Goal: Register for event/course

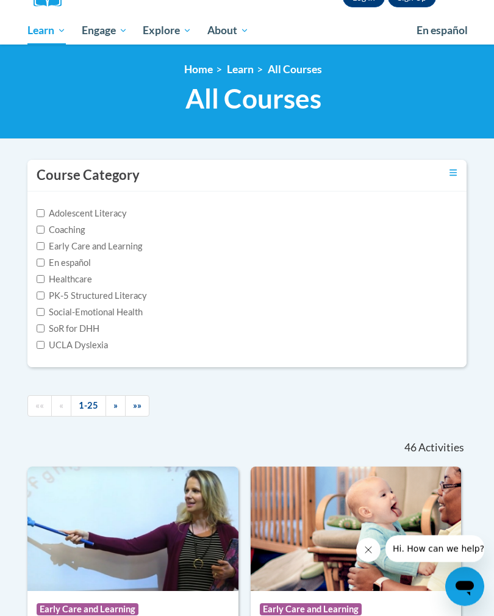
scroll to position [152, 0]
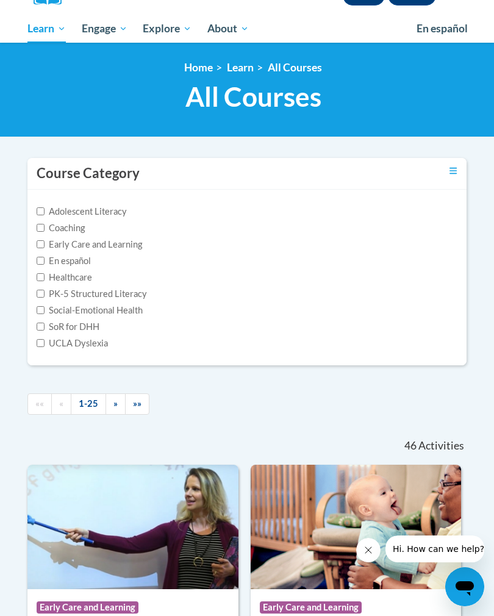
click at [115, 404] on span "»" at bounding box center [115, 403] width 4 height 10
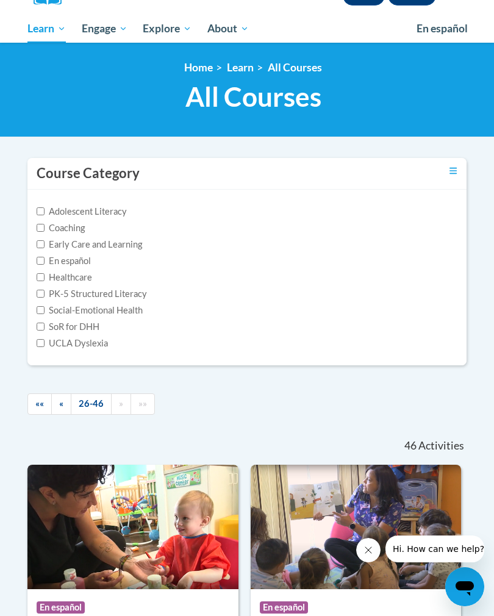
click at [59, 403] on link "«" at bounding box center [61, 403] width 20 height 21
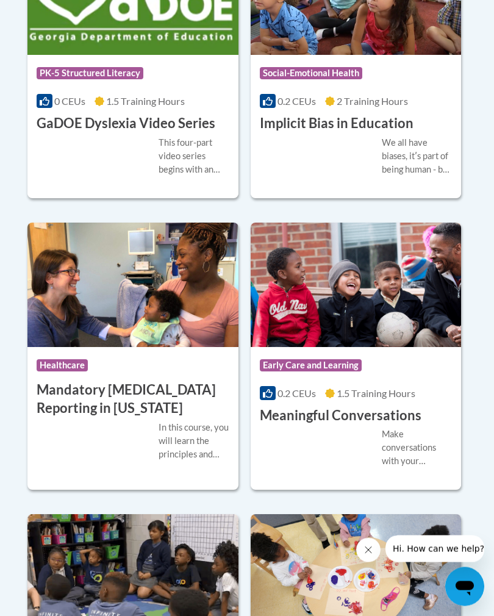
scroll to position [2616, 0]
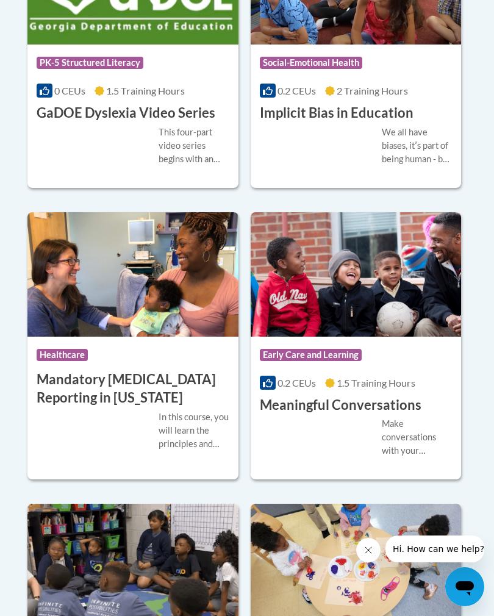
click at [349, 349] on span "Early Care and Learning" at bounding box center [311, 355] width 102 height 12
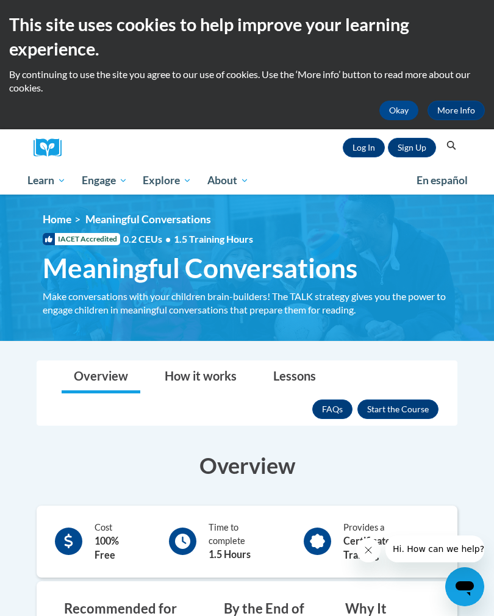
click at [405, 146] on link "Sign Up" at bounding box center [412, 148] width 48 height 20
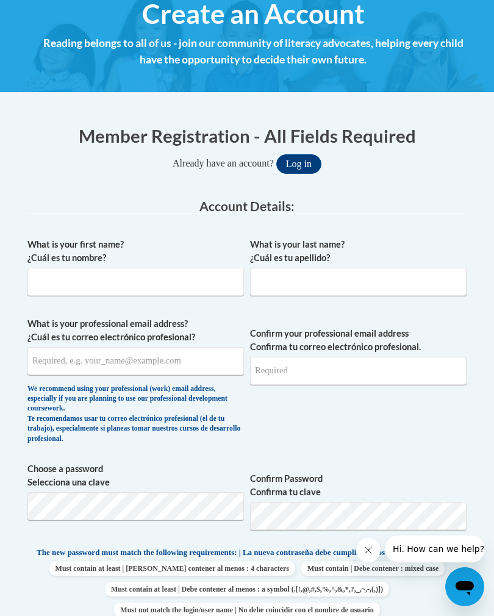
scroll to position [187, 0]
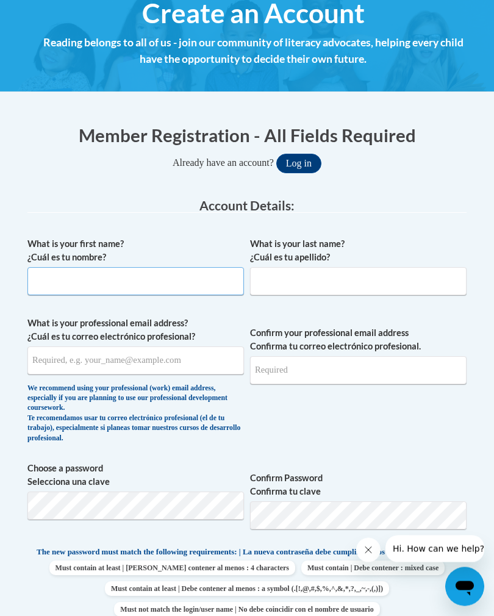
click at [139, 283] on input "What is your first name? ¿Cuál es tu nombre?" at bounding box center [135, 282] width 216 height 28
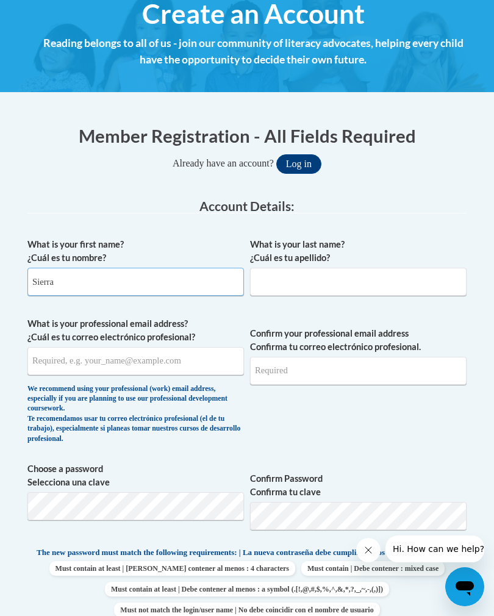
type input "Sierra"
click at [309, 286] on input "What is your last name? ¿Cuál es tu apellido?" at bounding box center [358, 282] width 216 height 28
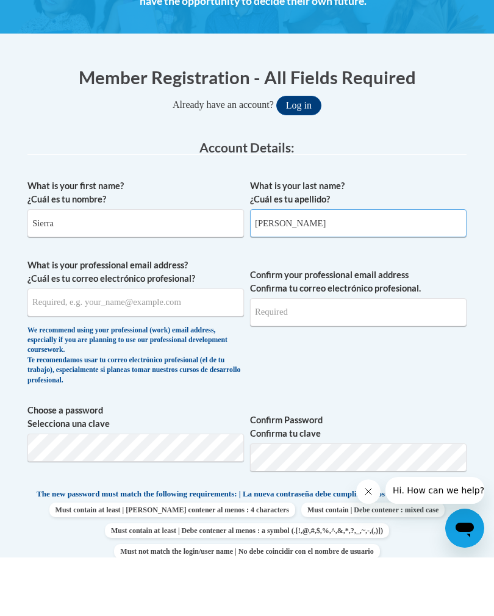
type input "Billingslea"
click at [115, 347] on input "What is your professional email address? ¿Cuál es tu correo electrónico profesi…" at bounding box center [135, 361] width 216 height 28
type input "sierramoca@gmail.com"
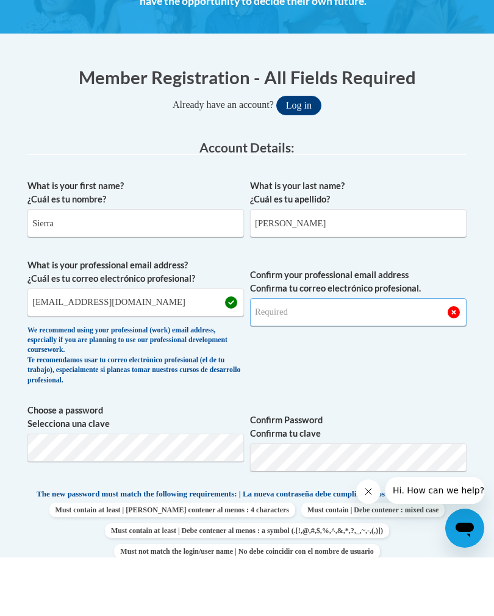
click at [340, 357] on input "Confirm your professional email address Confirma tu correo electrónico profesio…" at bounding box center [358, 371] width 216 height 28
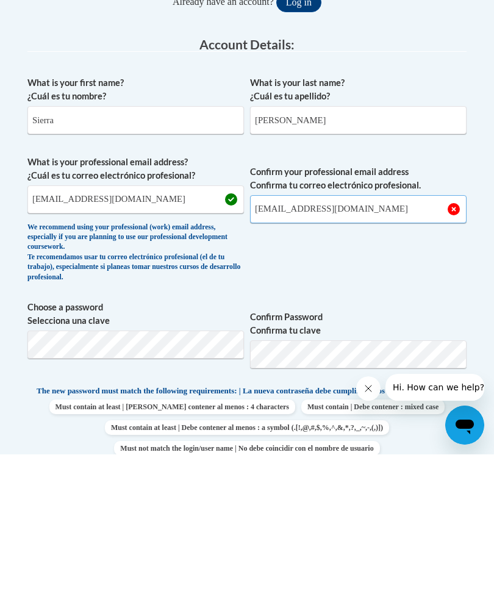
type input "sierramoca@gmail.com"
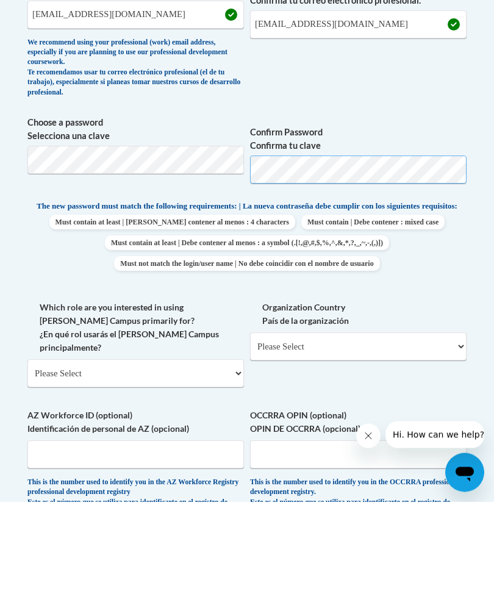
scroll to position [419, 0]
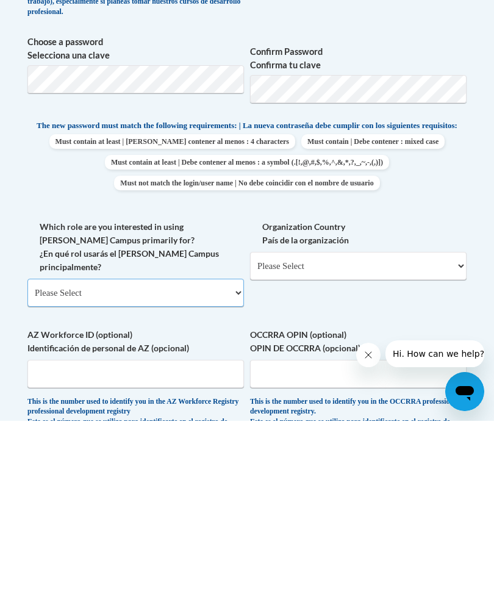
click at [222, 474] on select "Please Select College/University | Colegio/Universidad Community/Nonprofit Part…" at bounding box center [135, 488] width 216 height 28
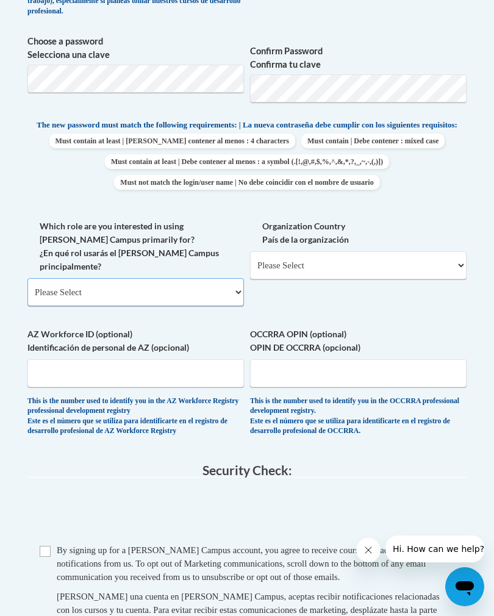
select select "fbf2d438-af2f-41f8-98f1-81c410e29de3"
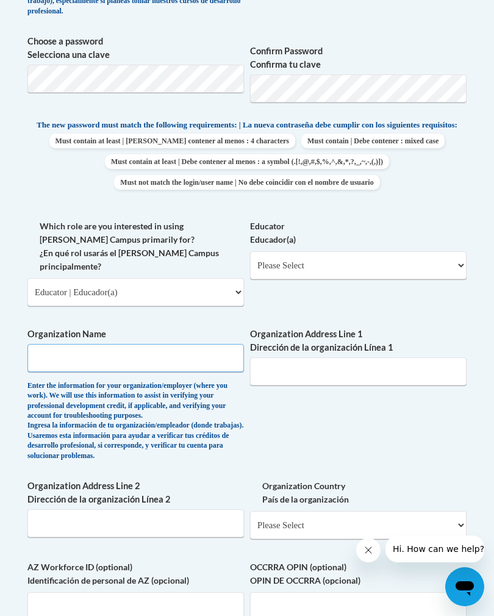
click at [185, 344] on input "Organization Name" at bounding box center [135, 358] width 216 height 28
type input "Little Learner Children Academy"
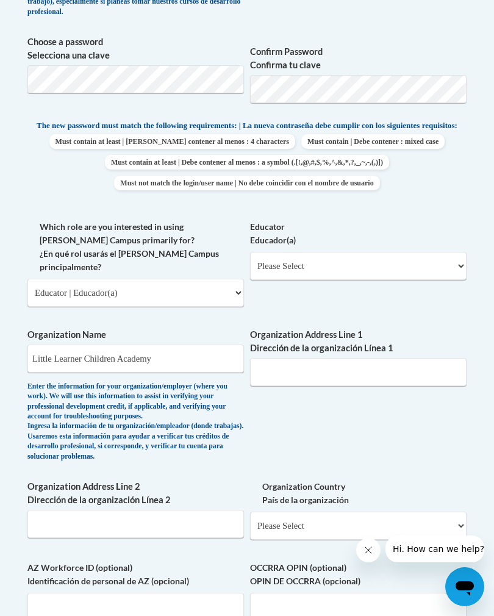
click at [380, 358] on input "Organization Address Line 1 Dirección de la organización Línea 1" at bounding box center [358, 372] width 216 height 28
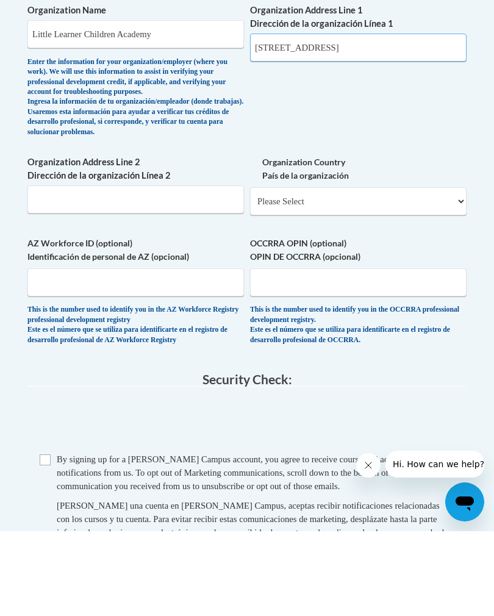
scroll to position [852, 0]
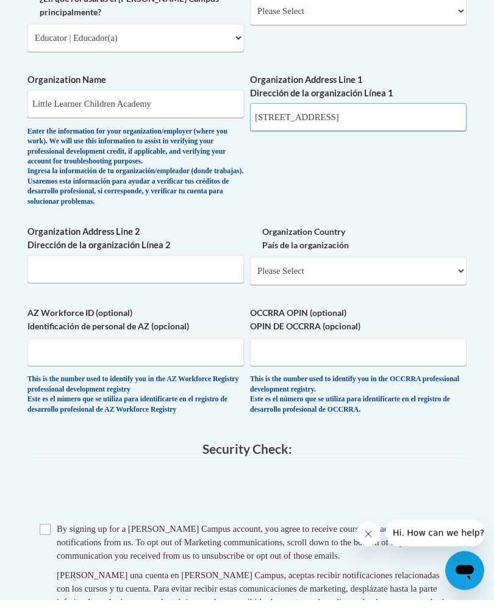
type input "2 brookside court Bolingbrook,il 60440"
click at [359, 273] on select "Please Select United States | Estados Unidos Outside of the United States | Fue…" at bounding box center [358, 287] width 216 height 28
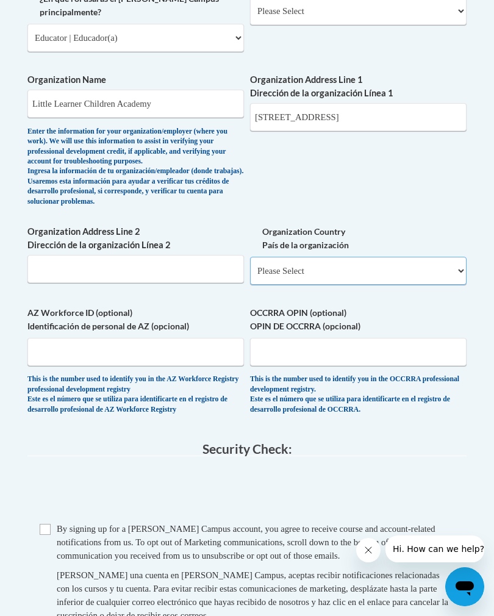
select select "ad49bcad-a171-4b2e-b99c-48b446064914"
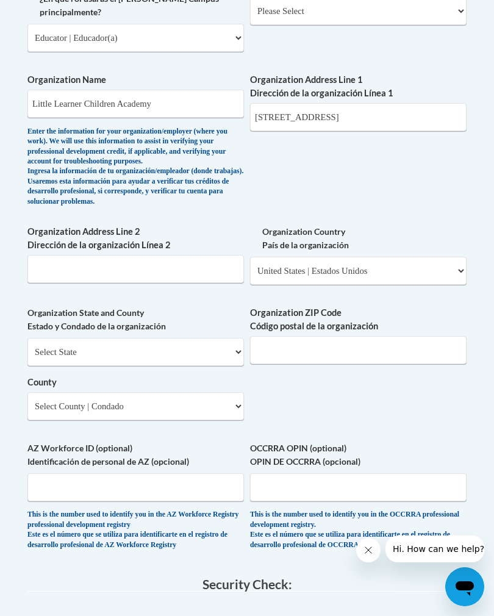
click at [154, 338] on select "Select State Alabama Alaska Arizona Arkansas California Colorado Connecticut De…" at bounding box center [135, 352] width 216 height 28
select select "Illinois"
click at [327, 336] on input "Organization ZIP Code Código postal de la organización" at bounding box center [358, 350] width 216 height 28
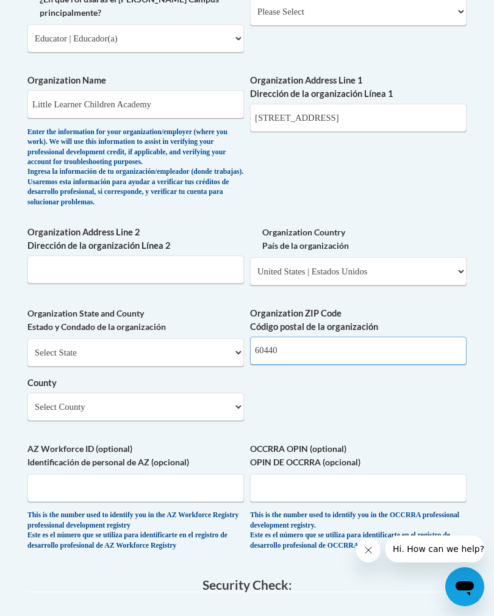
type input "60440"
click at [185, 393] on select "Select County Adams Alexander Bond Boone Brown Bureau Calhoun Carroll Cass Cham…" at bounding box center [135, 407] width 216 height 28
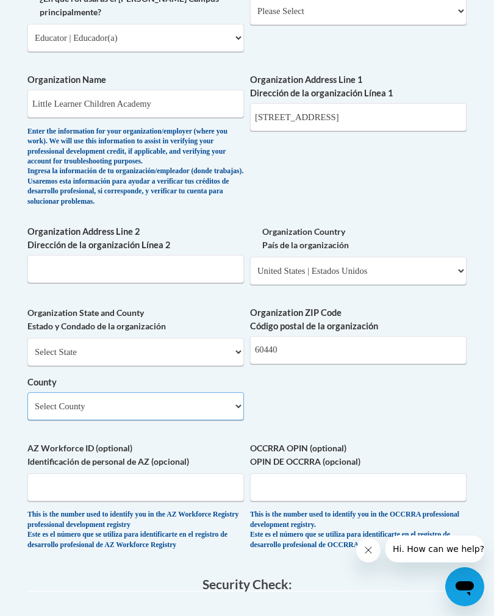
select select "DuPage"
click at [421, 103] on input "2 brookside court Bolingbrook,il 60440" at bounding box center [358, 117] width 216 height 28
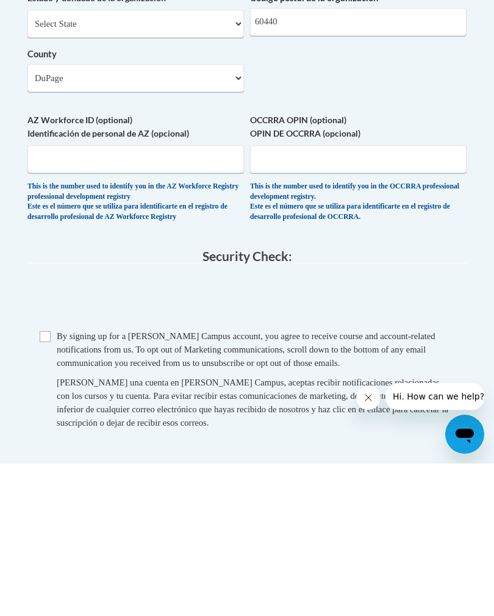
scroll to position [1046, 0]
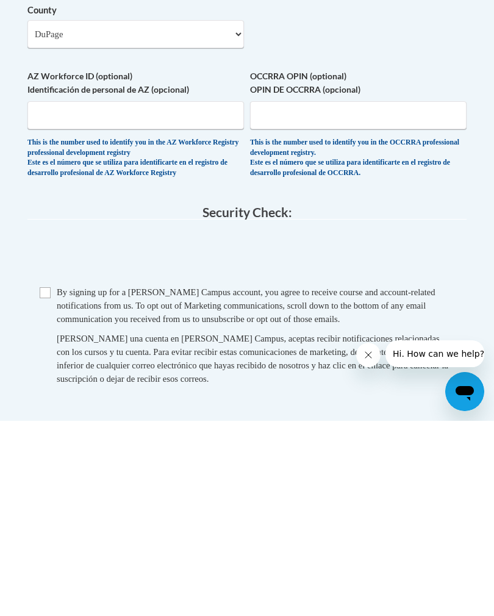
type input "2 brookside court"
click at [41, 482] on input "Checkbox" at bounding box center [45, 487] width 11 height 11
checkbox input "true"
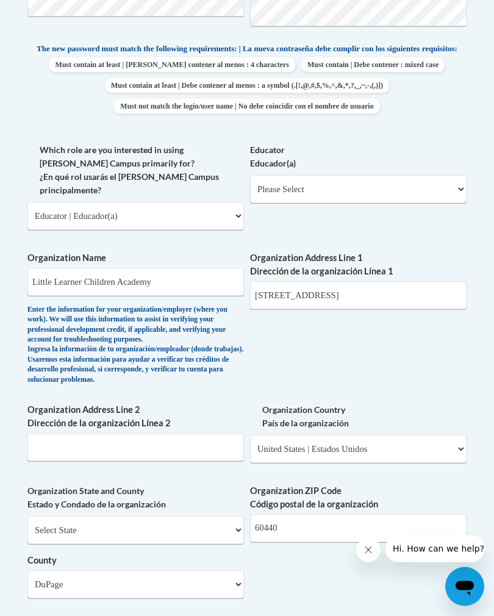
scroll to position [691, 0]
click at [388, 180] on select "Please Select Early Learning/Daycare Teacher/Family Home Care Provider | Maestr…" at bounding box center [358, 188] width 216 height 28
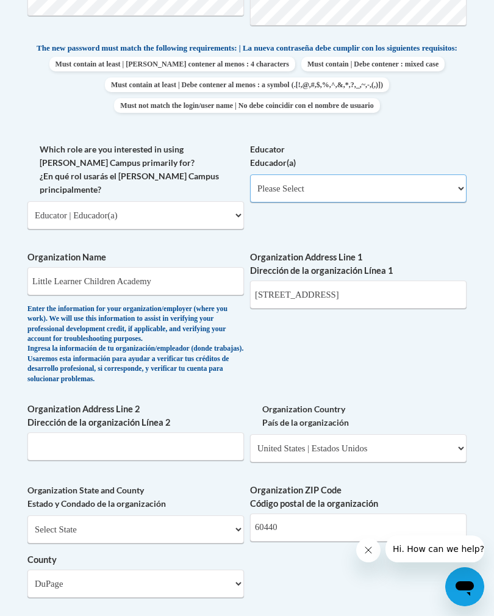
select select "5e2af403-4f2c-4e49-a02f-103e55d7b75b"
select select "null"
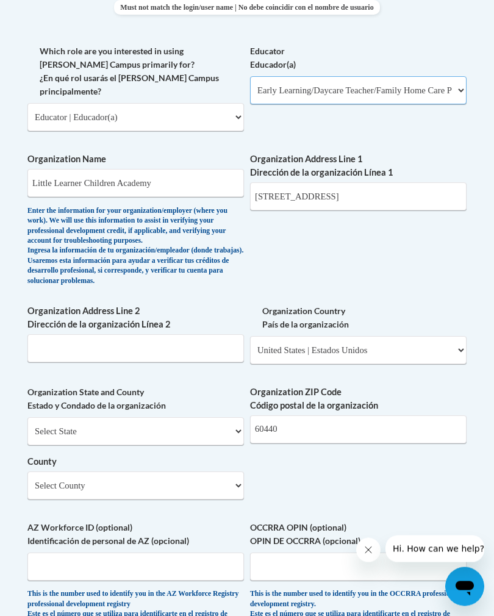
scroll to position [793, 0]
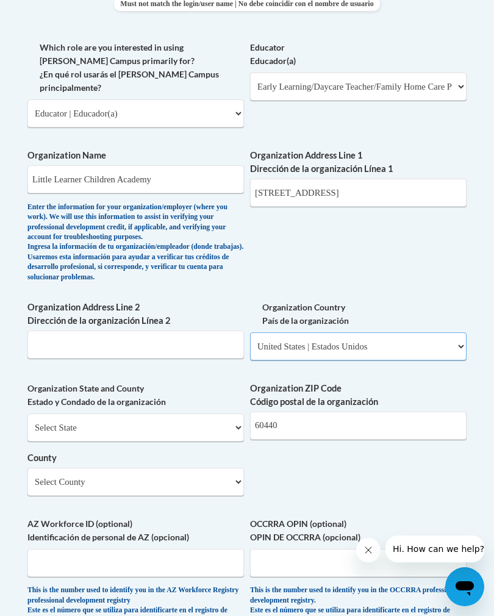
click at [396, 332] on select "Please Select United States | Estados Unidos Outside of the United States | Fue…" at bounding box center [358, 346] width 216 height 28
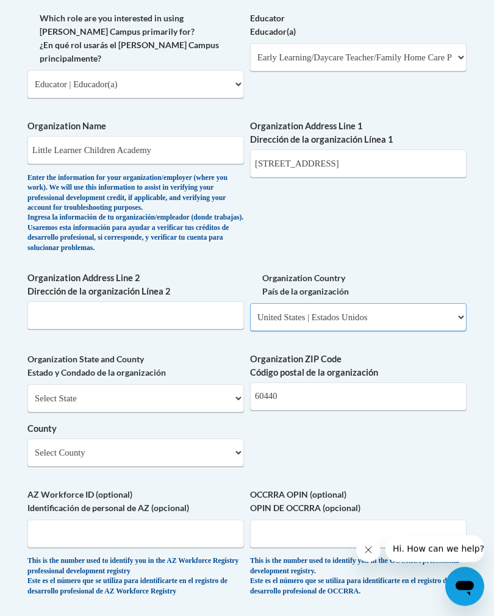
scroll to position [825, 0]
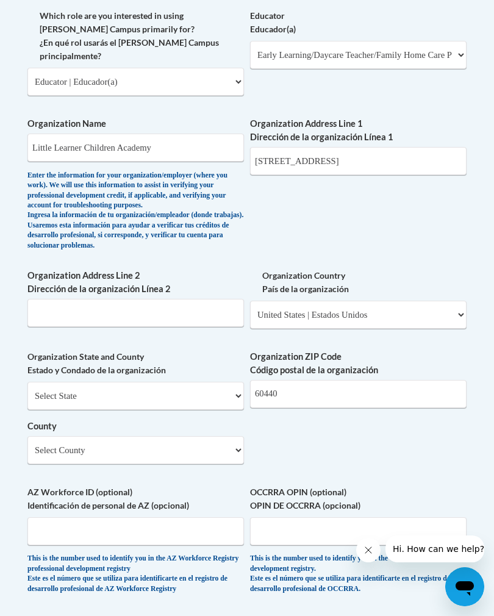
click at [180, 382] on select "Select State Alabama Alaska Arizona Arkansas California Colorado Connecticut De…" at bounding box center [135, 396] width 216 height 28
select select "Illinois"
click at [167, 436] on select "Select County Adams Alexander Bond Boone Brown Bureau Calhoun Carroll Cass Cham…" at bounding box center [135, 450] width 216 height 28
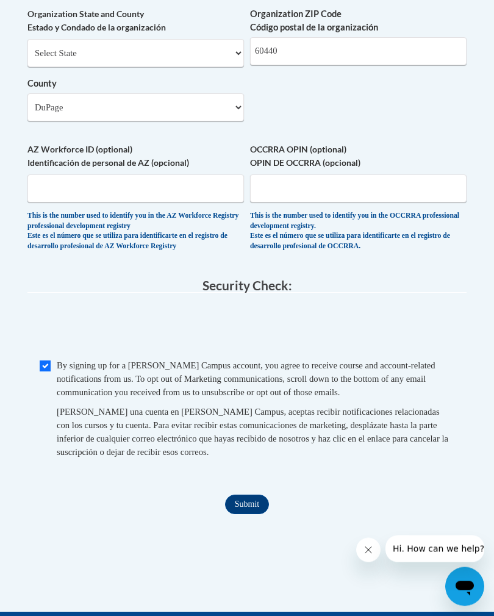
scroll to position [1167, 0]
click at [248, 494] on input "Submit" at bounding box center [247, 504] width 44 height 20
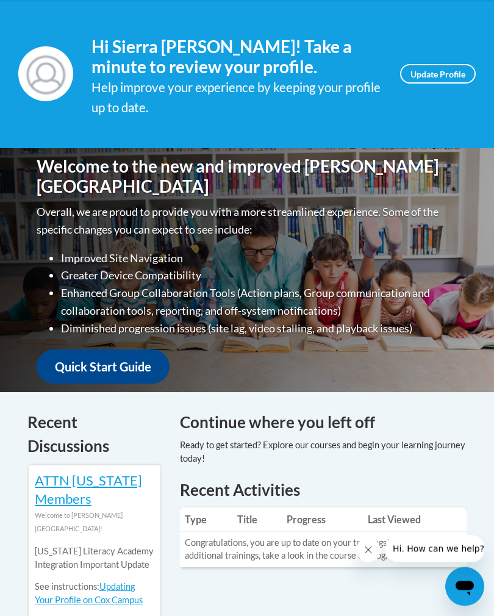
scroll to position [195, 0]
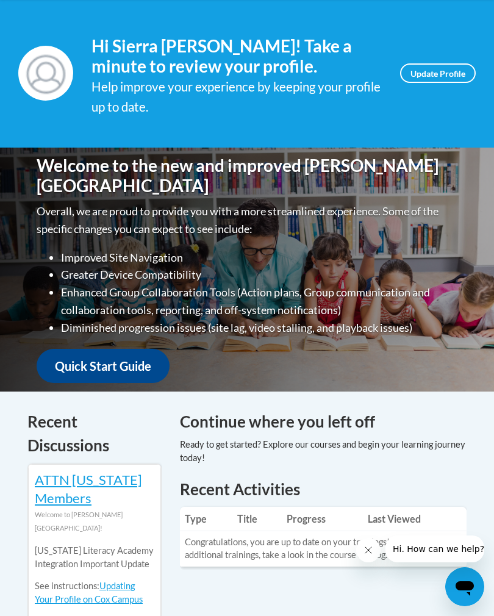
click at [397, 450] on div at bounding box center [323, 451] width 287 height 27
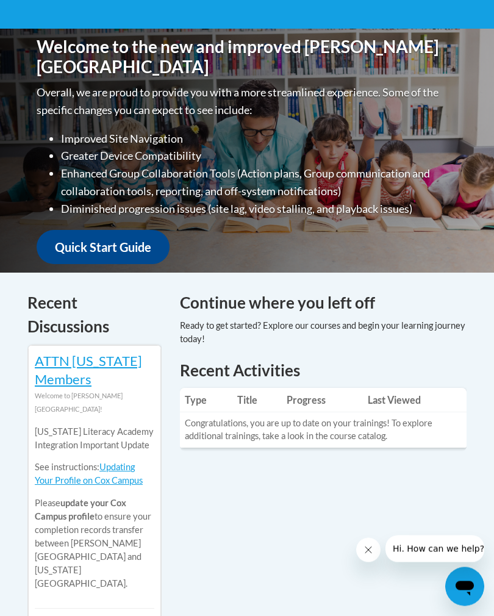
scroll to position [315, 0]
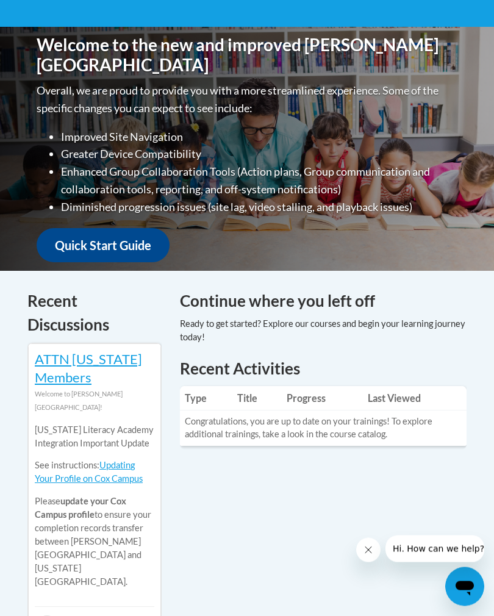
click at [295, 426] on td "Congratulations, you are up to date on your trainings! To explore additional tr…" at bounding box center [323, 427] width 287 height 35
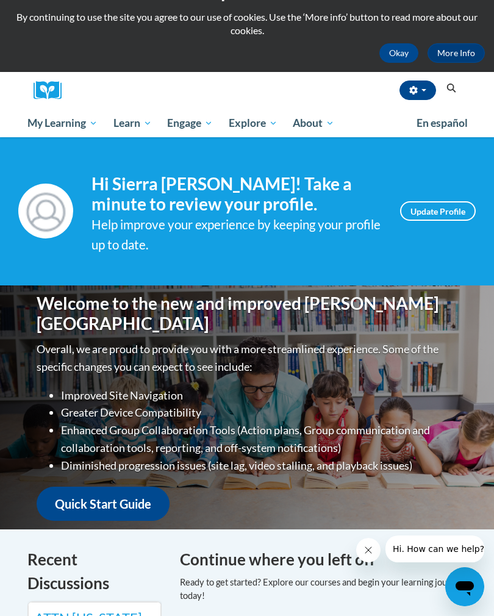
scroll to position [57, 0]
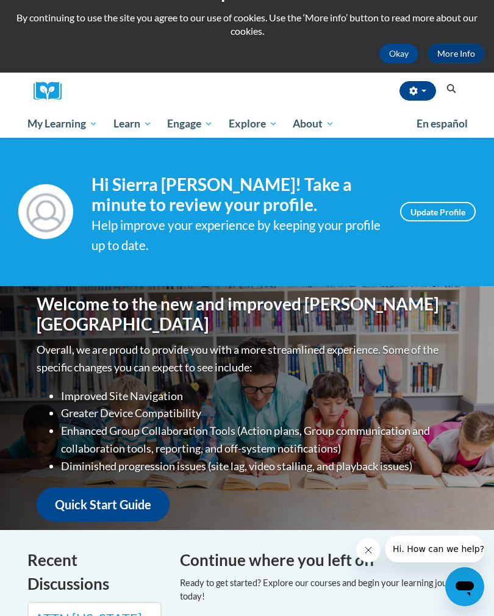
click at [446, 84] on icon "Search" at bounding box center [451, 88] width 11 height 9
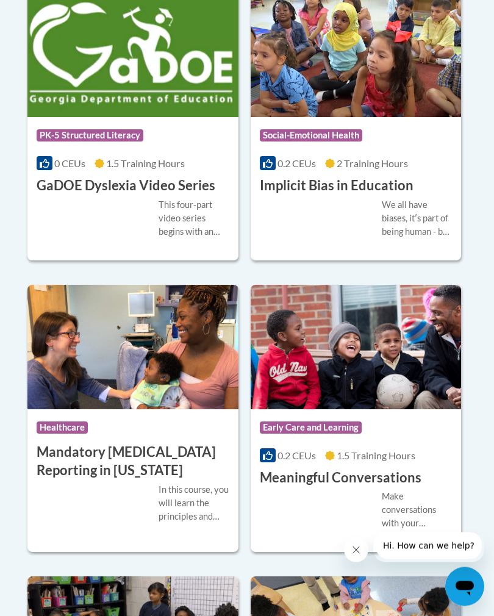
scroll to position [2542, 0]
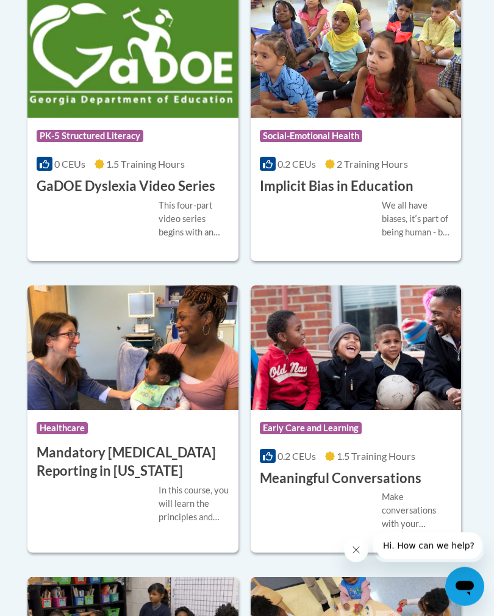
click at [358, 469] on h3 "Meaningful Conversations" at bounding box center [341, 478] width 162 height 19
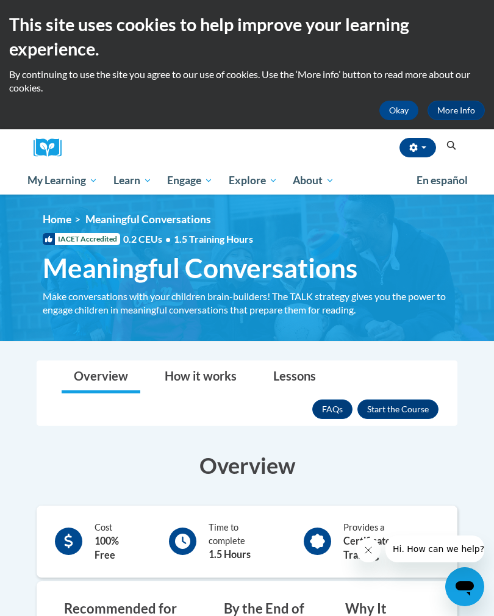
click at [418, 411] on button "Enroll" at bounding box center [397, 409] width 81 height 20
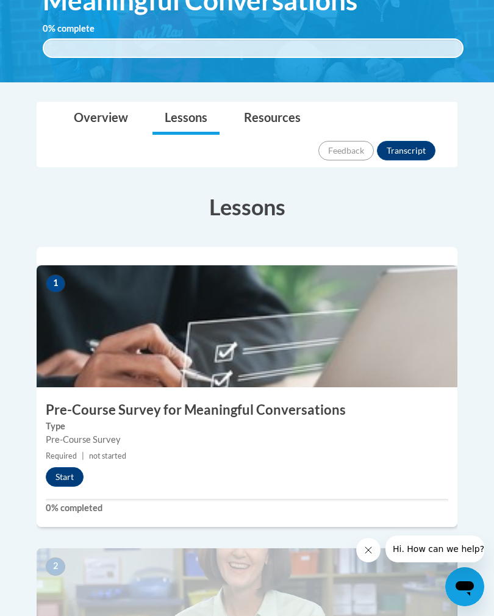
scroll to position [267, 0]
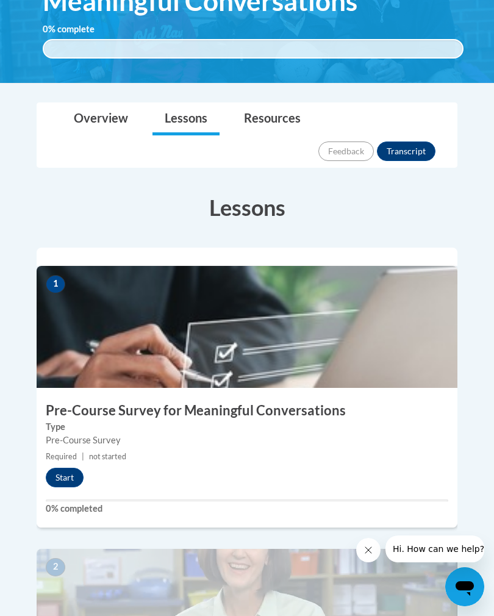
click at [69, 468] on button "Start" at bounding box center [65, 478] width 38 height 20
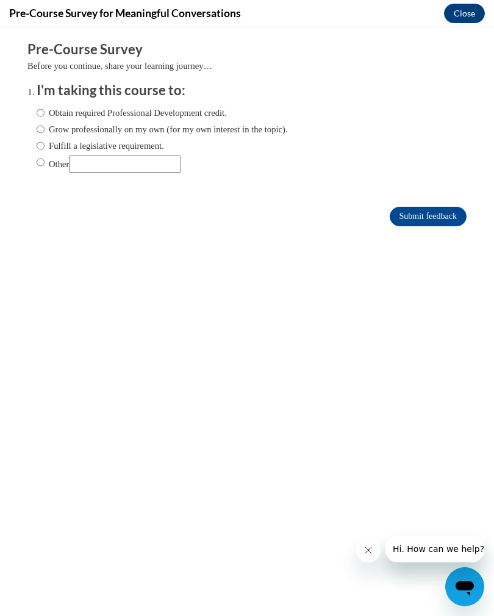
scroll to position [0, 0]
click at [46, 106] on label "Obtain required Professional Development credit." at bounding box center [132, 112] width 190 height 13
click at [45, 106] on input "Obtain required Professional Development credit." at bounding box center [41, 112] width 8 height 13
radio input "true"
click at [427, 219] on input "Submit feedback" at bounding box center [428, 217] width 77 height 20
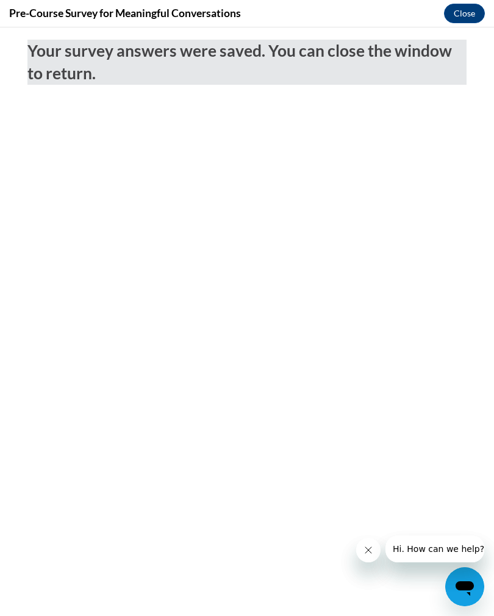
click at [467, 9] on button "Close" at bounding box center [464, 14] width 41 height 20
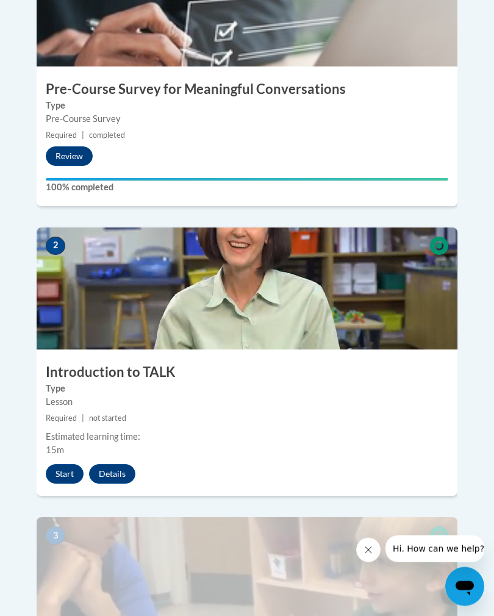
scroll to position [588, 0]
click at [66, 464] on button "Start" at bounding box center [65, 474] width 38 height 20
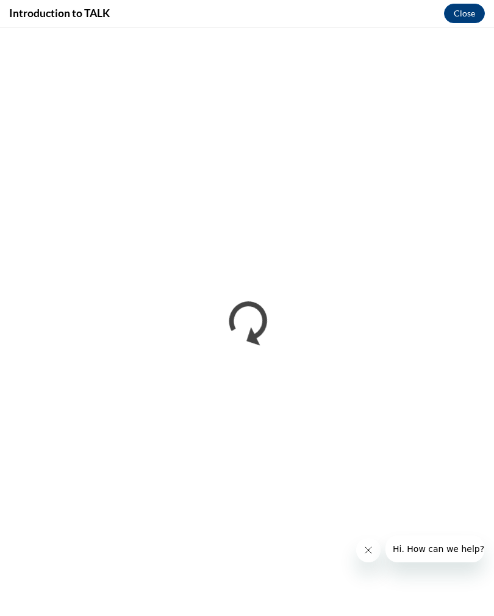
scroll to position [608, 0]
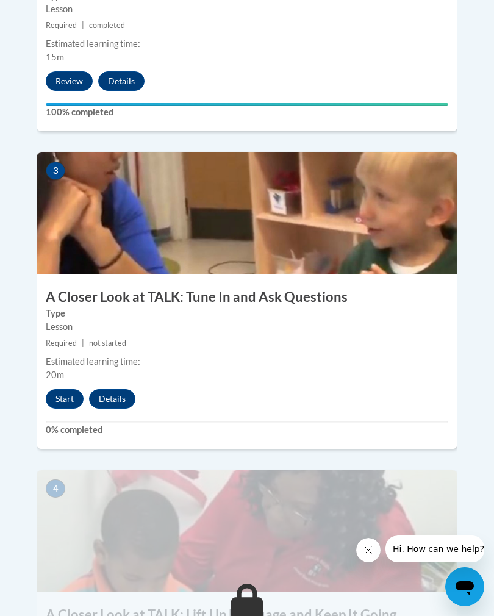
scroll to position [980, 0]
click at [65, 390] on button "Start" at bounding box center [65, 400] width 38 height 20
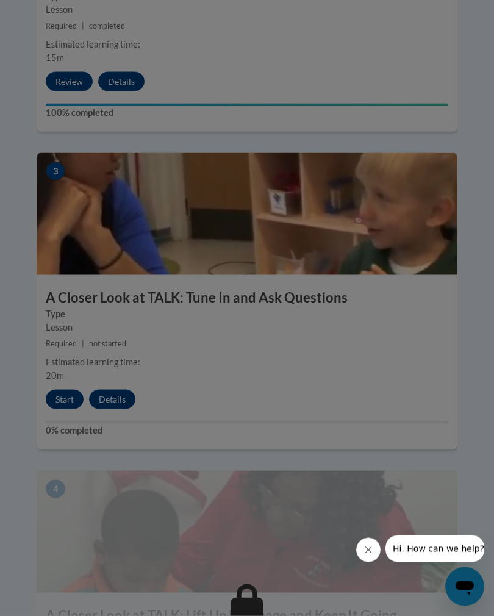
scroll to position [981, 0]
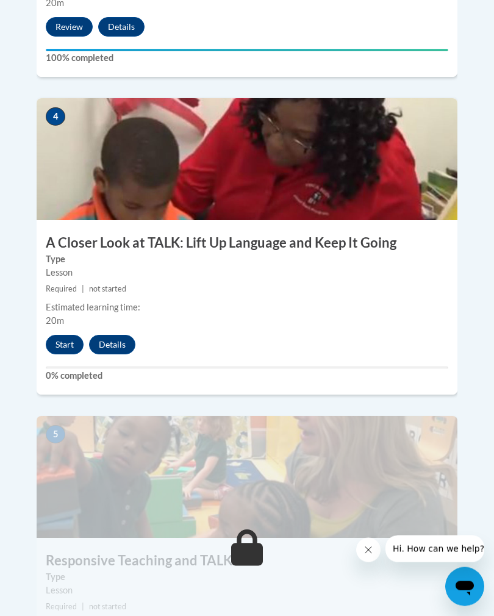
scroll to position [1353, 0]
click at [63, 335] on button "Start" at bounding box center [65, 345] width 38 height 20
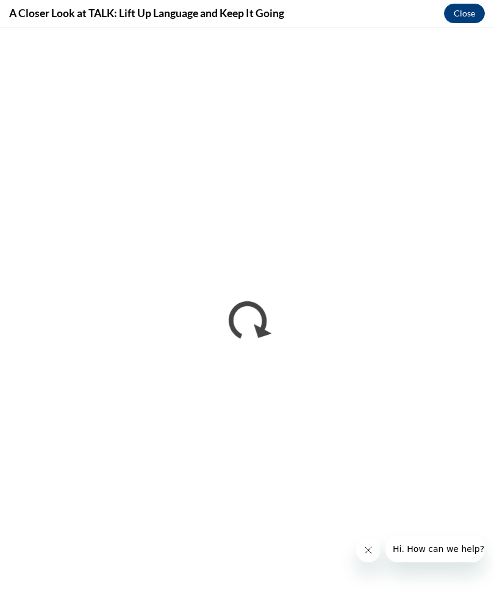
scroll to position [1352, 0]
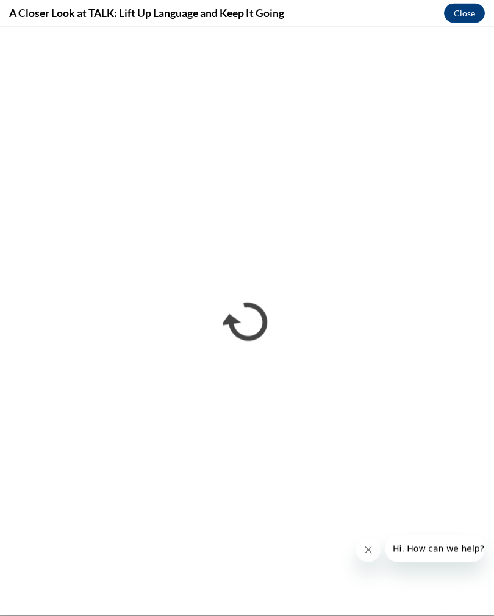
click at [366, 544] on icon "Close message from company" at bounding box center [368, 549] width 10 height 10
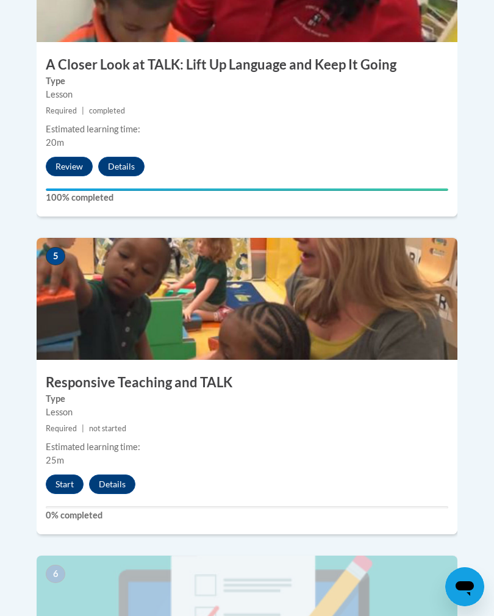
scroll to position [1530, 0]
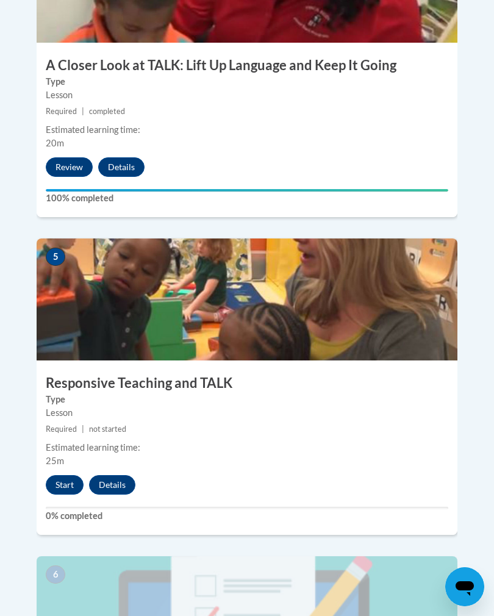
click at [63, 475] on button "Start" at bounding box center [65, 485] width 38 height 20
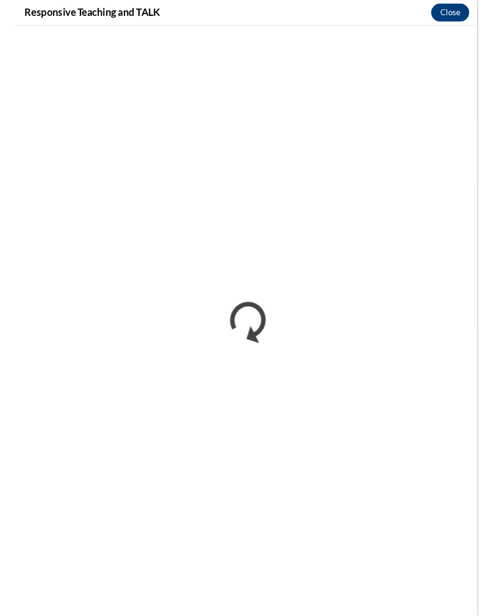
scroll to position [1518, 0]
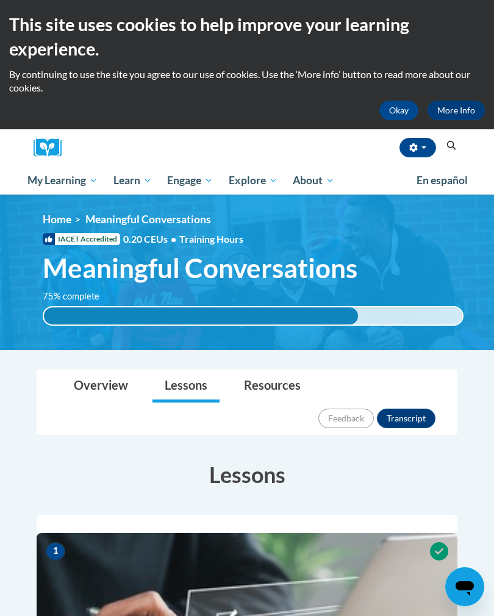
click at [68, 459] on h3 "Lessons" at bounding box center [247, 474] width 421 height 30
click at [409, 151] on icon "button" at bounding box center [413, 147] width 9 height 9
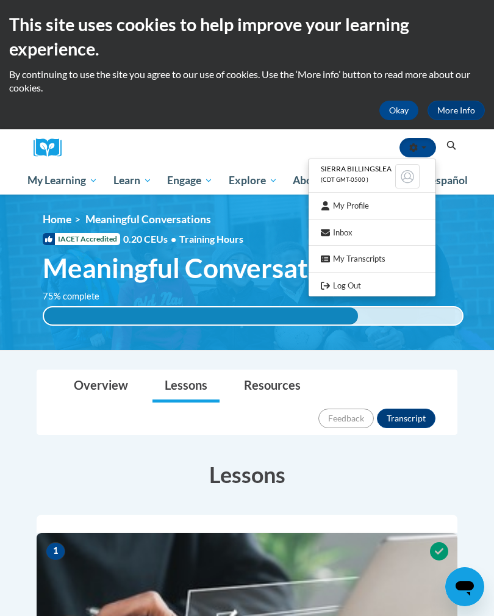
click at [358, 287] on link "Log Out" at bounding box center [371, 285] width 127 height 15
